Goal: Task Accomplishment & Management: Manage account settings

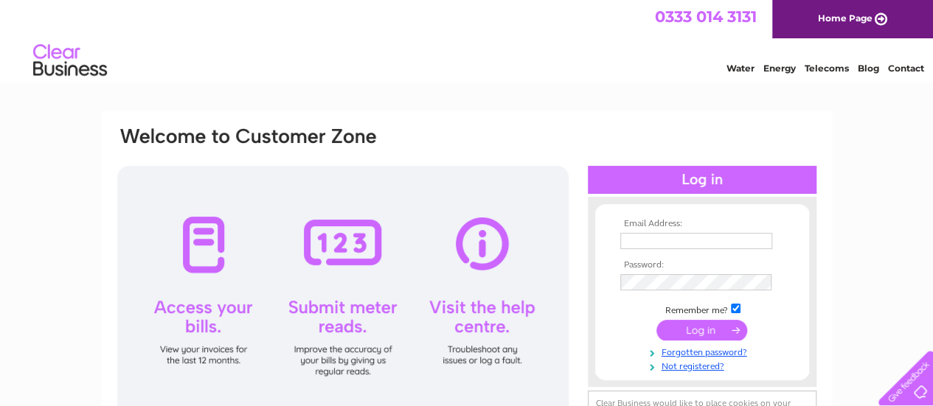
type input "[EMAIL_ADDRESS][DOMAIN_NAME]"
click at [704, 328] on input "submit" at bounding box center [701, 330] width 91 height 21
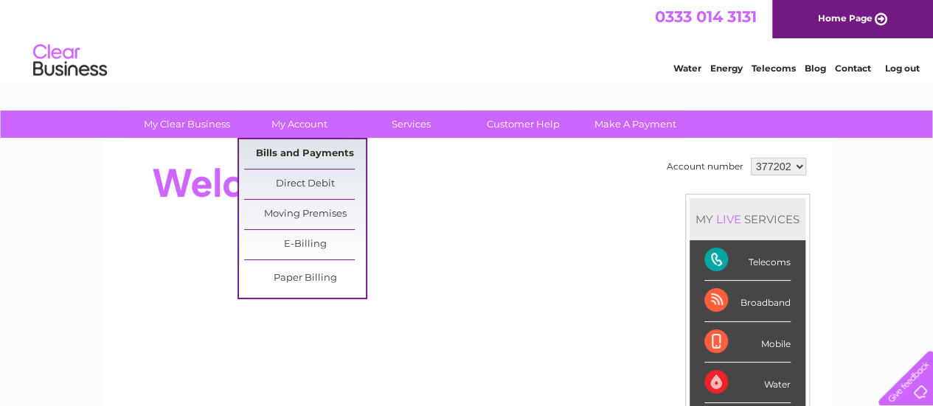
click at [305, 153] on link "Bills and Payments" at bounding box center [305, 153] width 122 height 29
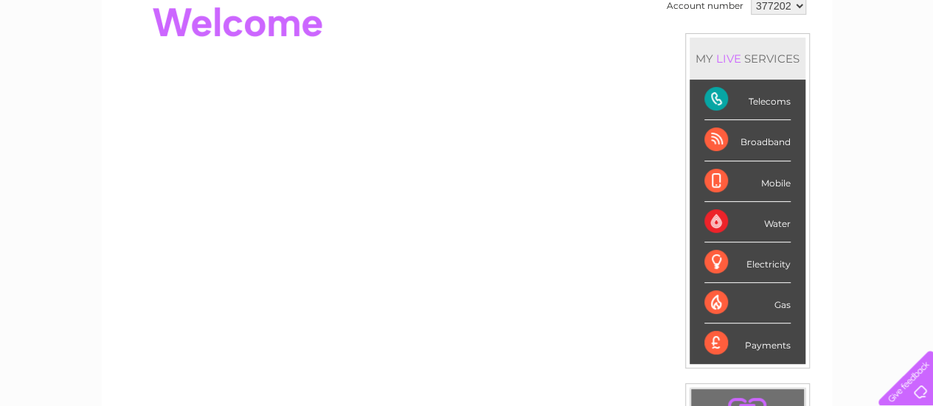
scroll to position [165, 0]
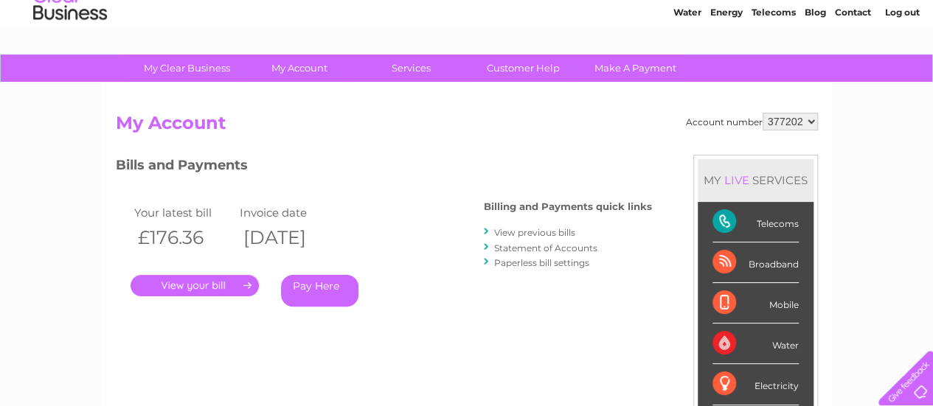
scroll to position [57, 0]
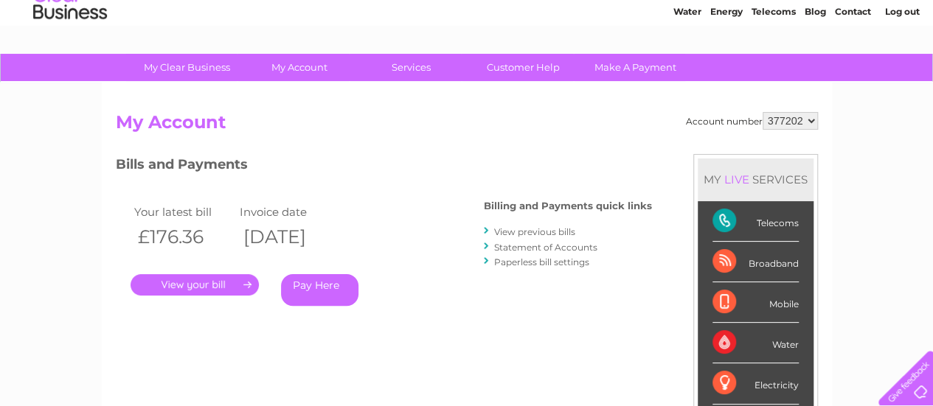
click at [233, 279] on link "." at bounding box center [194, 284] width 128 height 21
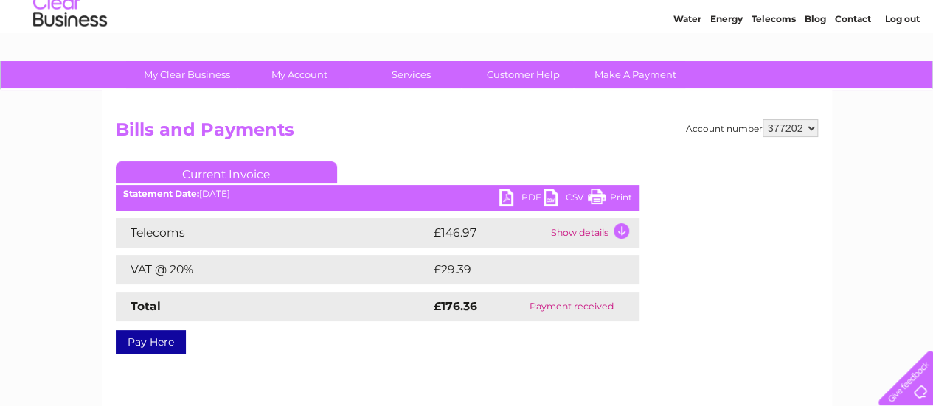
scroll to position [50, 0]
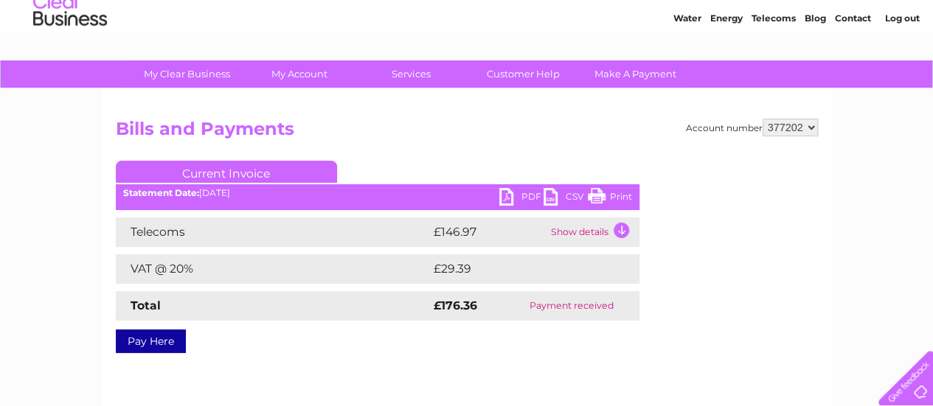
click at [528, 198] on link "PDF" at bounding box center [521, 198] width 44 height 21
